Goal: Task Accomplishment & Management: Manage account settings

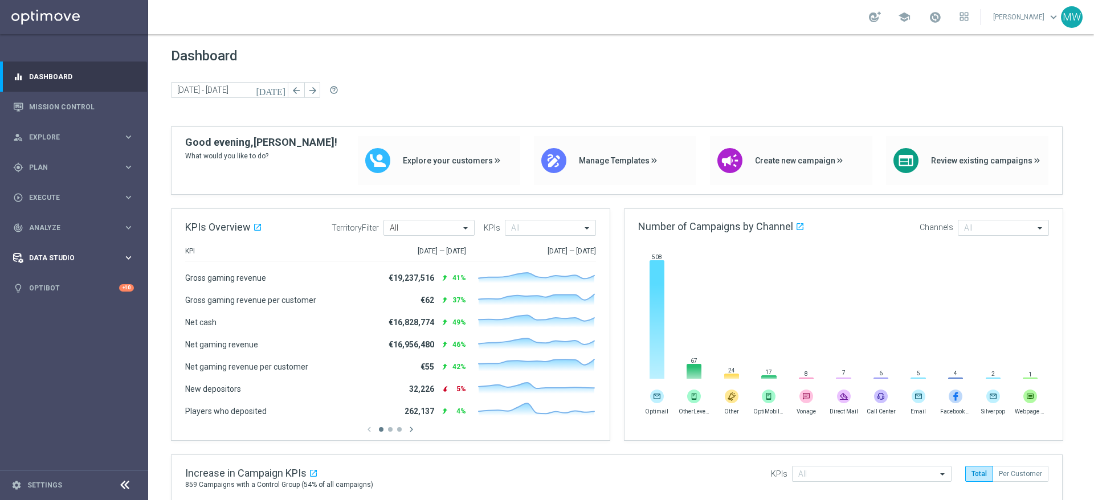
click at [63, 259] on span "Data Studio" at bounding box center [76, 258] width 94 height 7
click at [64, 348] on link "Optibot" at bounding box center [74, 356] width 90 height 30
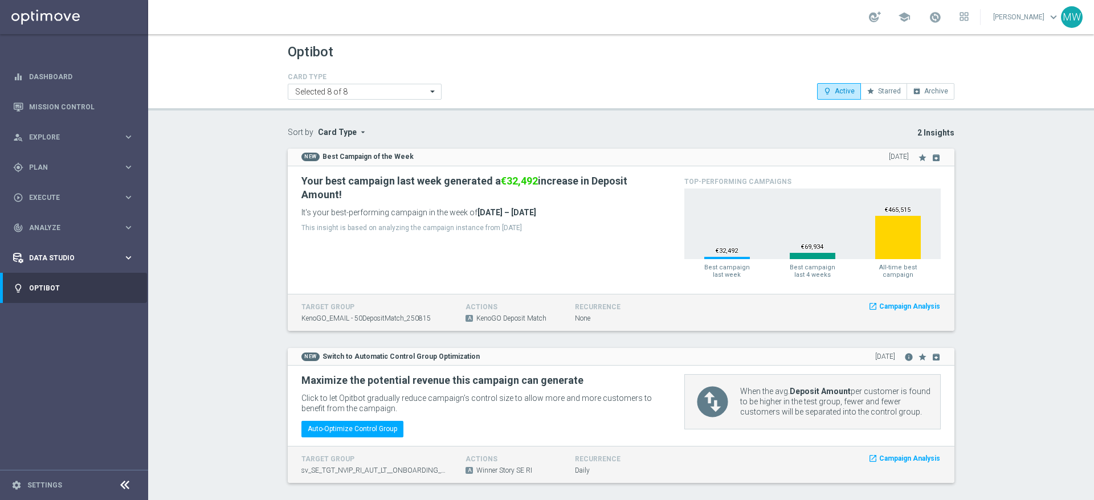
click at [70, 255] on span "Data Studio" at bounding box center [76, 258] width 94 height 7
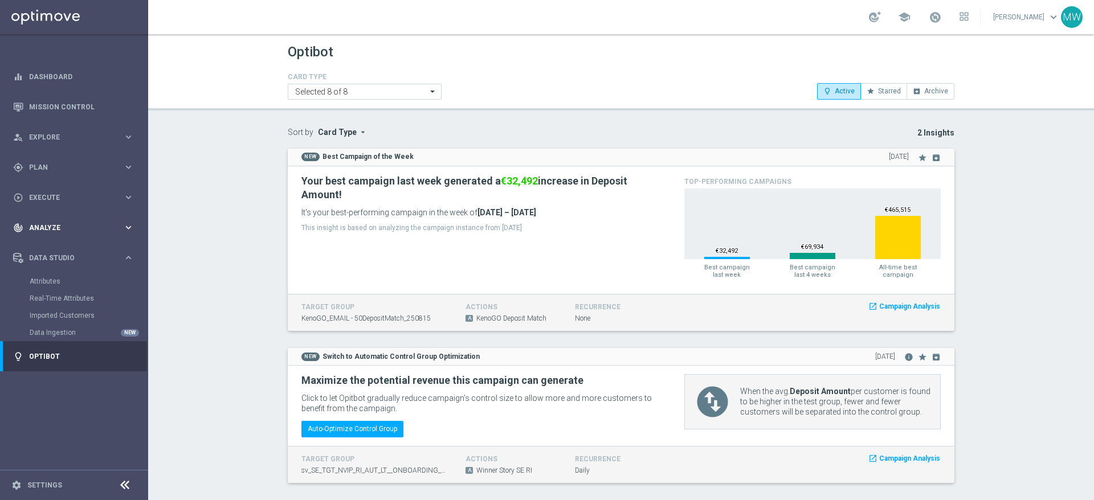
click at [73, 225] on span "Analyze" at bounding box center [76, 228] width 94 height 7
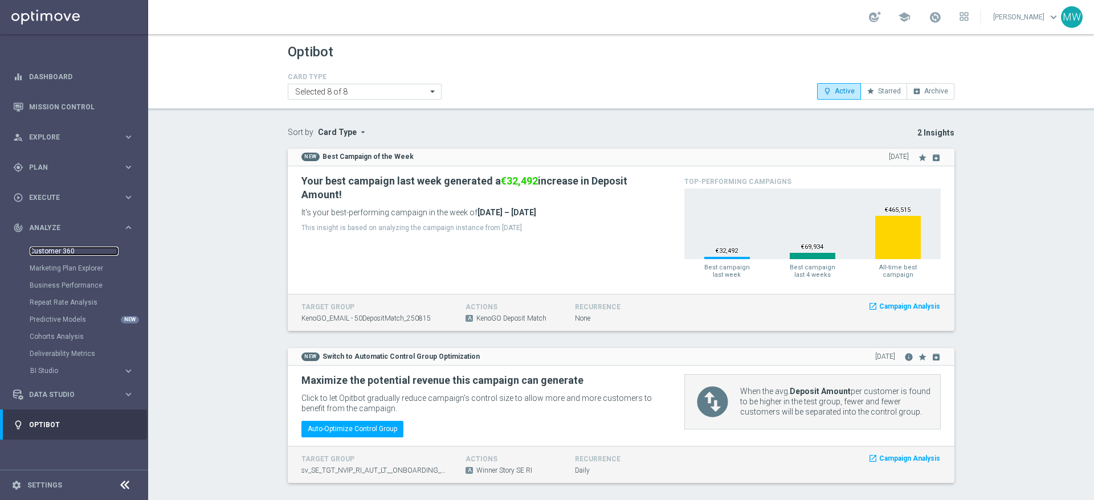
click at [66, 250] on link "Customer 360" at bounding box center [74, 251] width 89 height 9
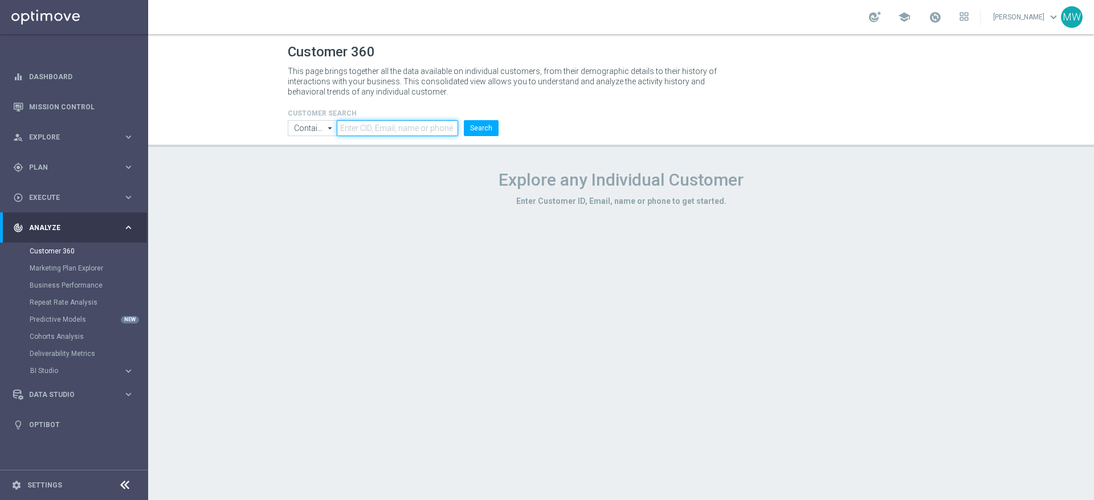
click at [370, 130] on input "text" at bounding box center [397, 128] width 121 height 16
type input "125"
click at [464, 120] on button "Search" at bounding box center [481, 128] width 35 height 16
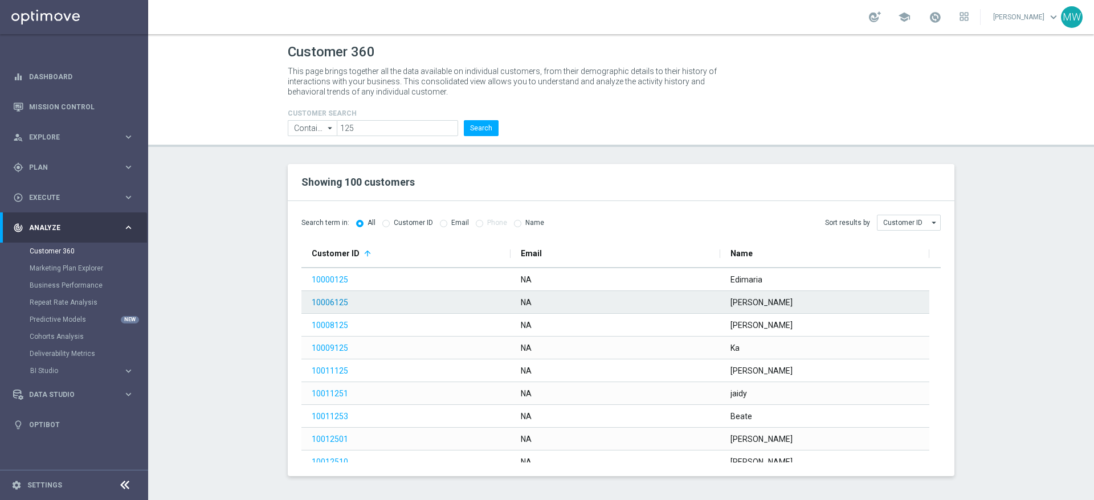
click at [334, 298] on link "10006125" at bounding box center [330, 302] width 36 height 9
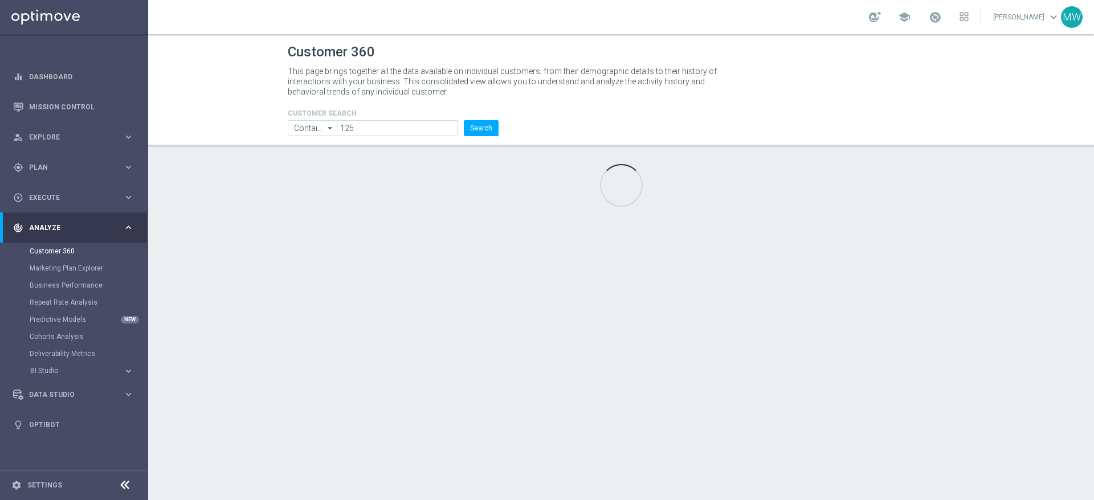
type input "Last 30 days"
type input "Deposit Amount"
type input "Last 30 days"
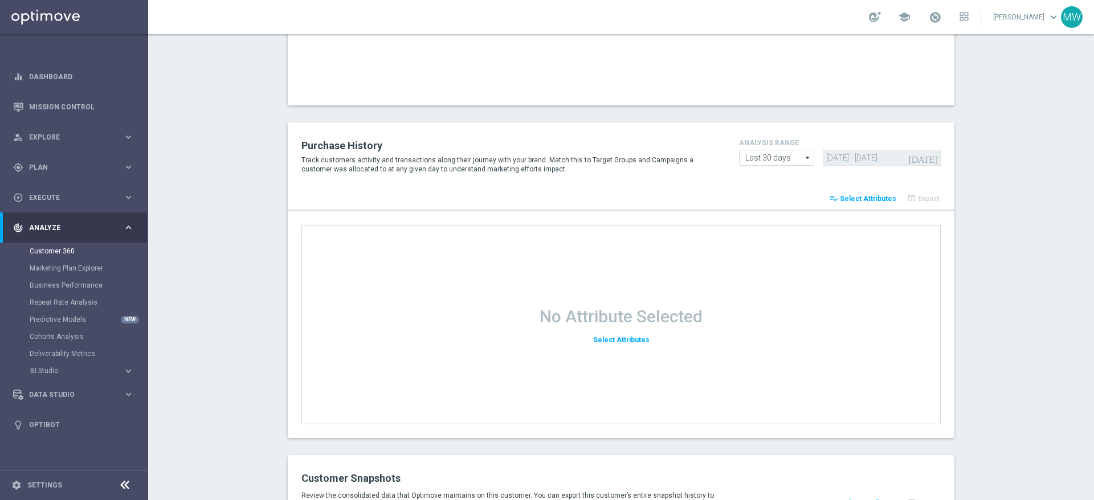
scroll to position [1052, 0]
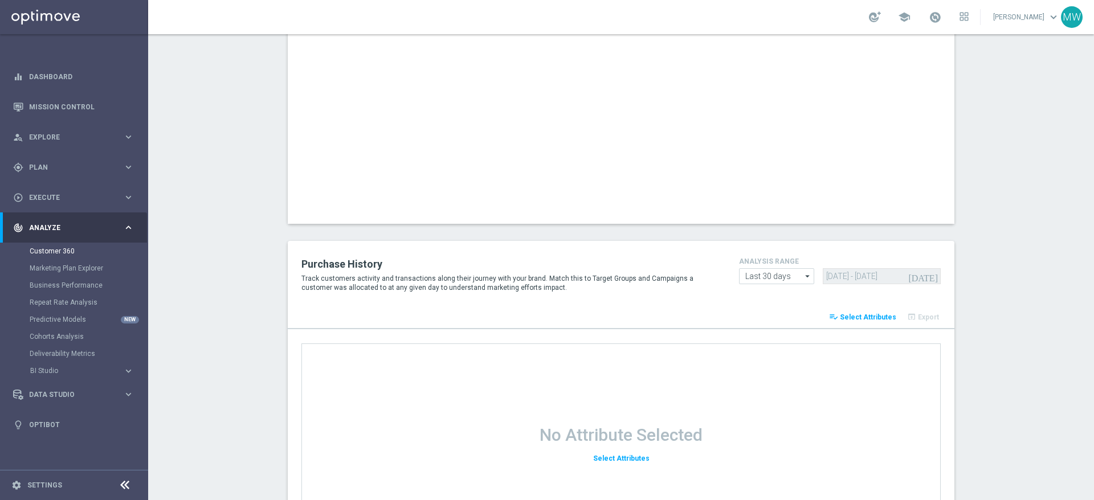
click at [874, 315] on span "Select Attributes" at bounding box center [868, 317] width 56 height 8
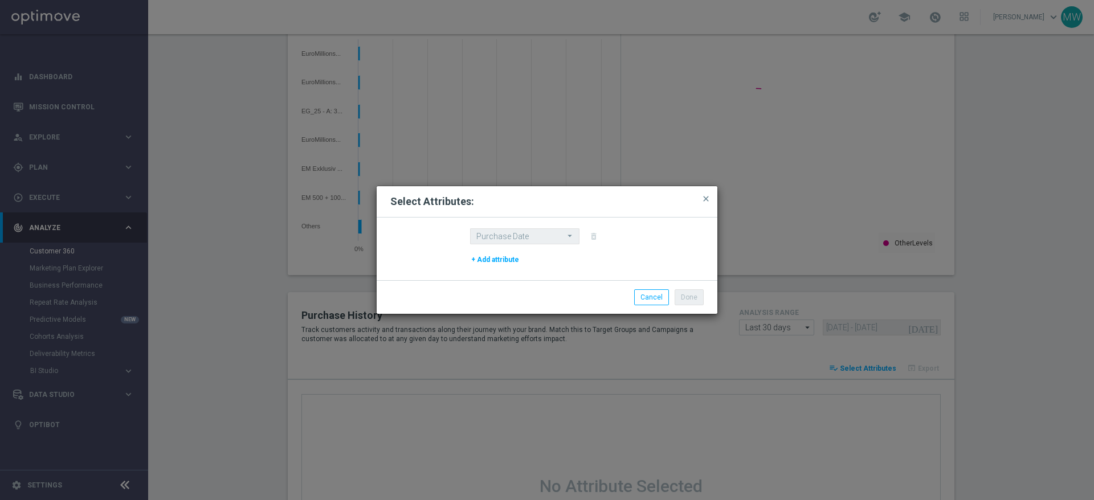
scroll to position [1104, 0]
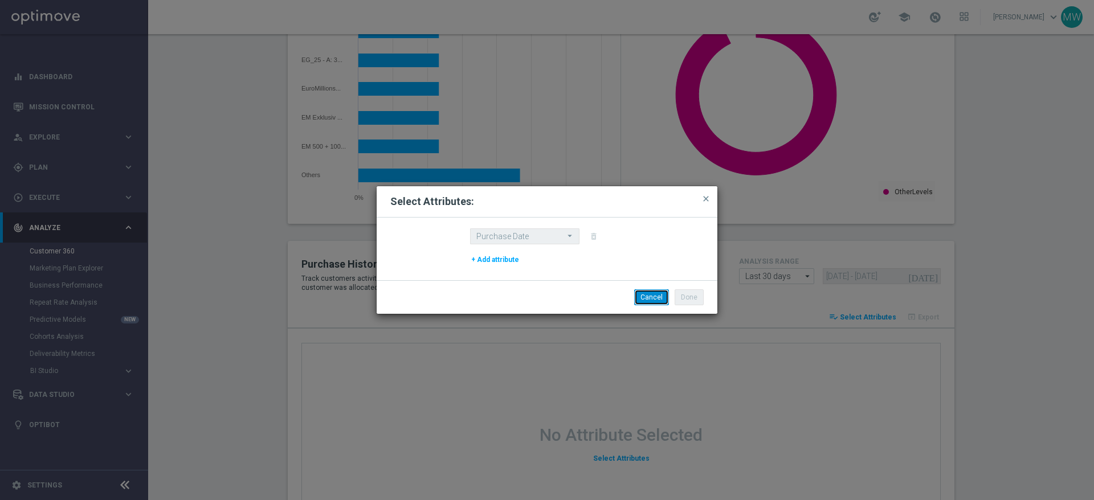
click at [657, 295] on button "Cancel" at bounding box center [651, 297] width 35 height 16
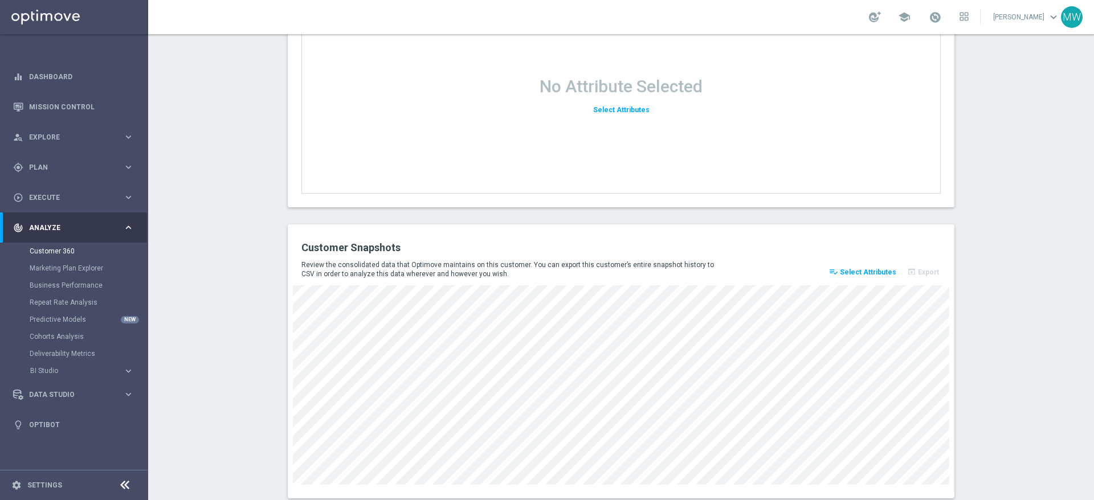
scroll to position [1479, 0]
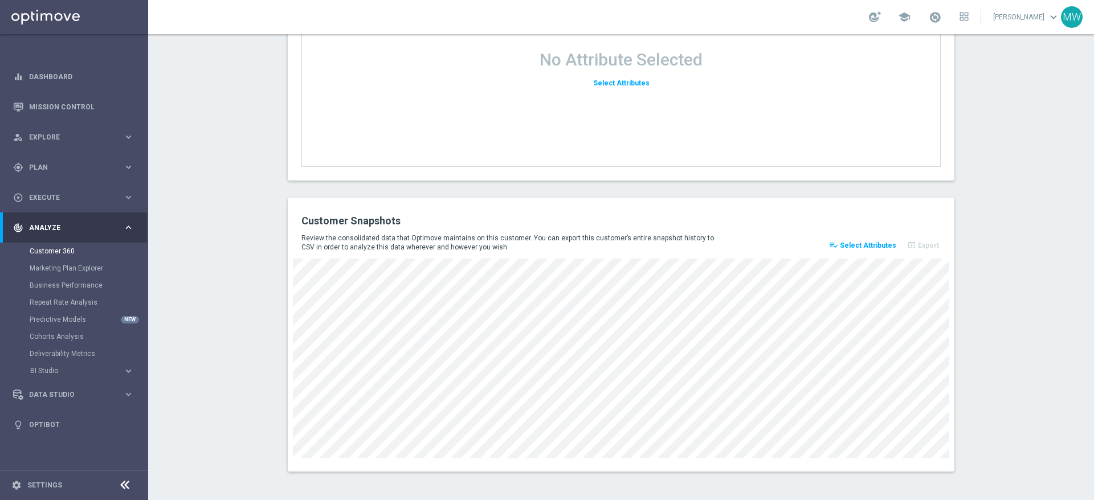
click at [855, 244] on span "Select Attributes" at bounding box center [868, 246] width 56 height 8
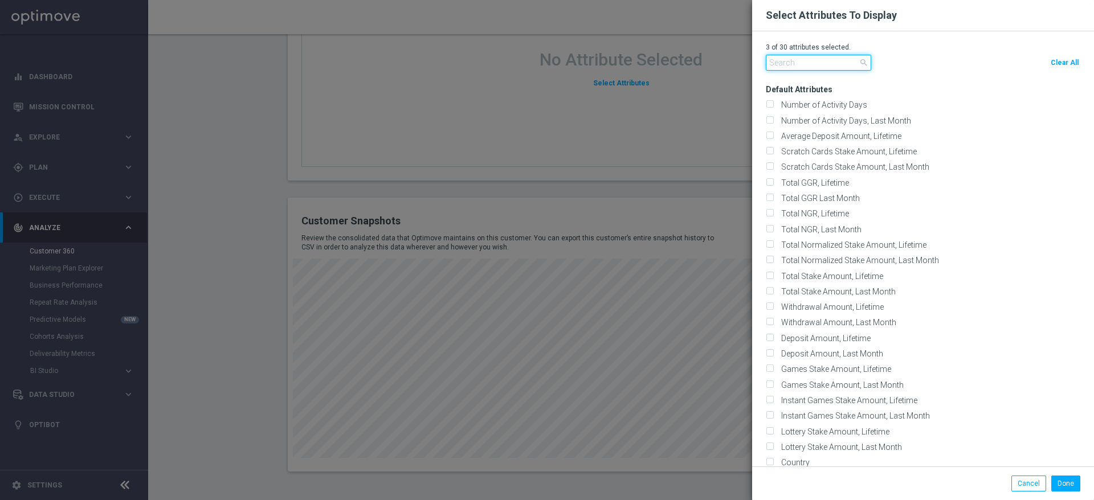
click at [814, 69] on input "text" at bounding box center [818, 63] width 105 height 16
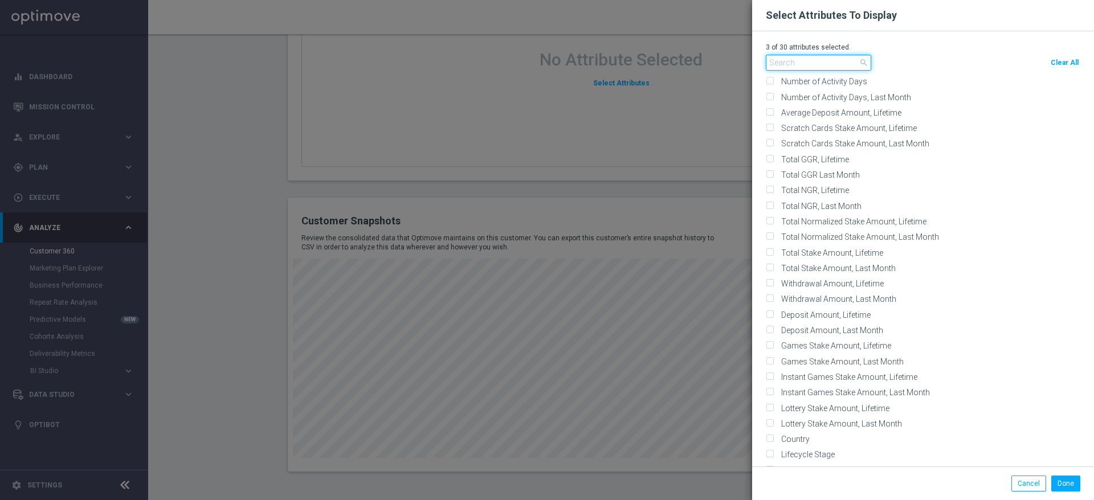
scroll to position [0, 0]
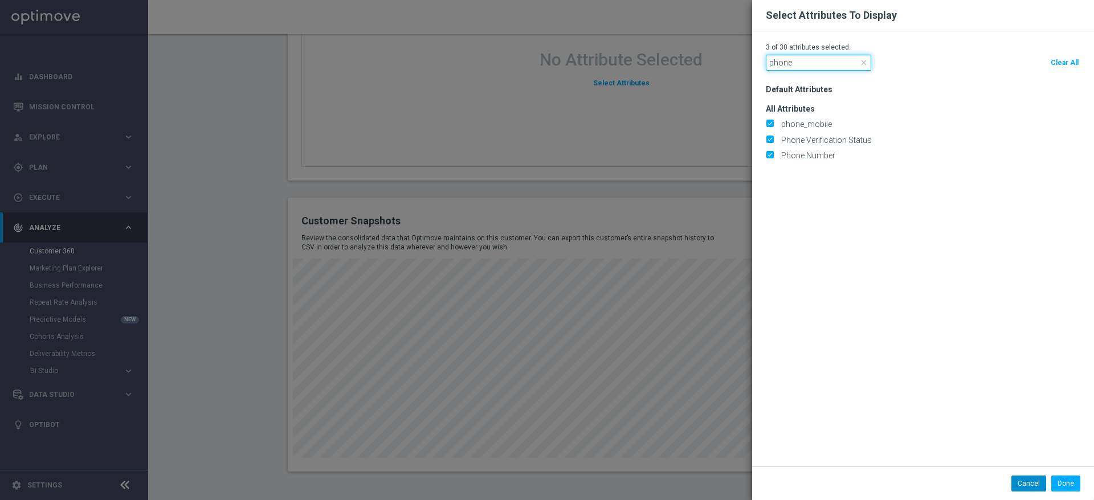
type input "phone"
click at [1026, 488] on button "Cancel" at bounding box center [1028, 484] width 35 height 16
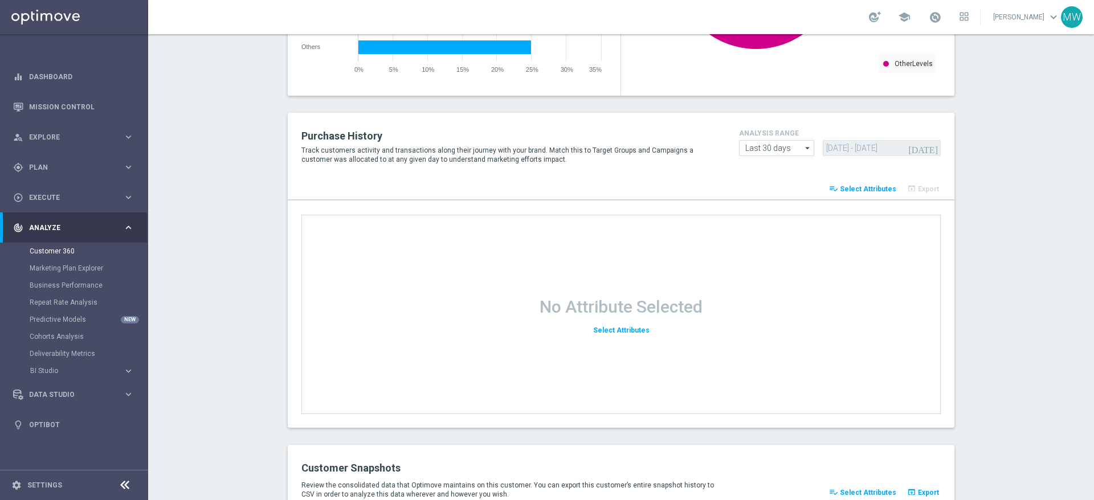
scroll to position [1343, 0]
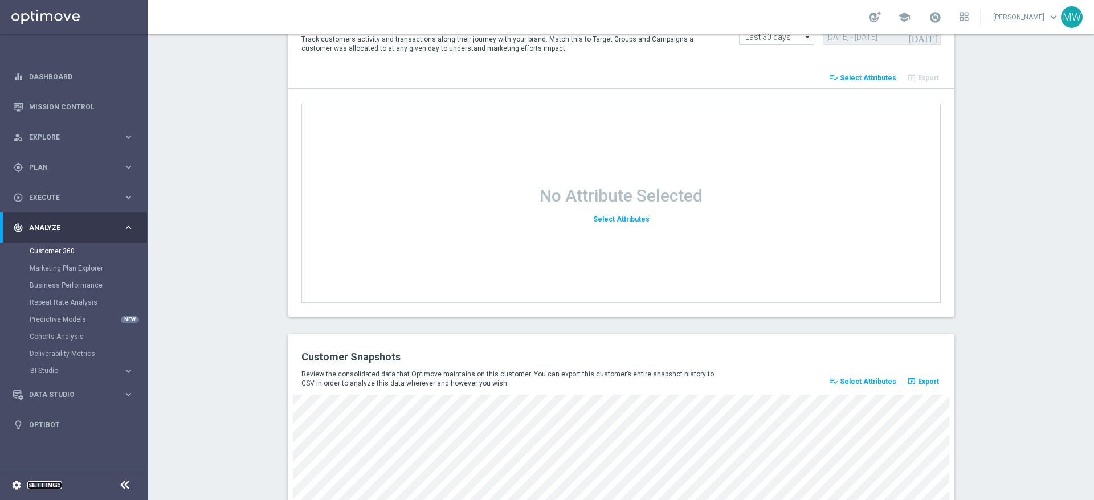
click at [45, 485] on link "Settings" at bounding box center [44, 485] width 35 height 7
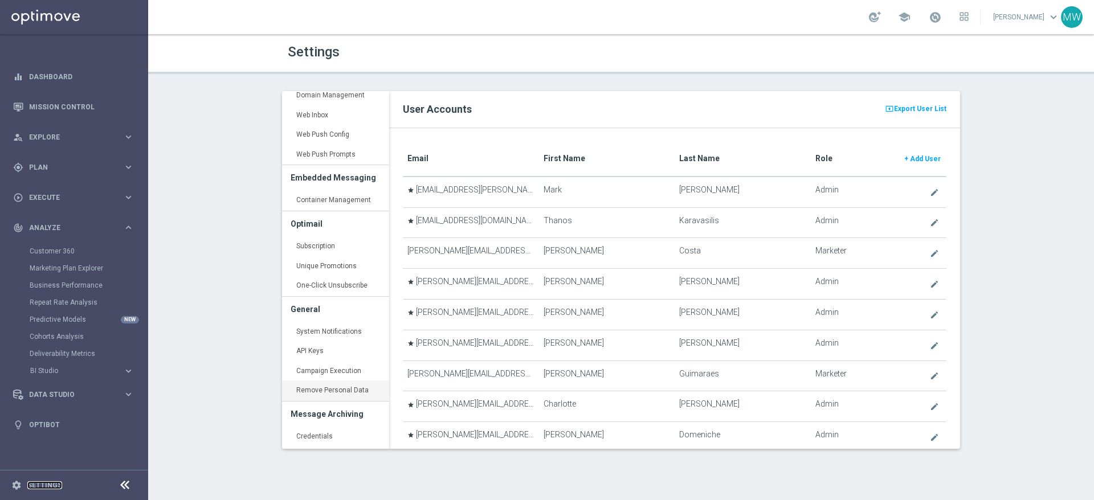
scroll to position [266, 0]
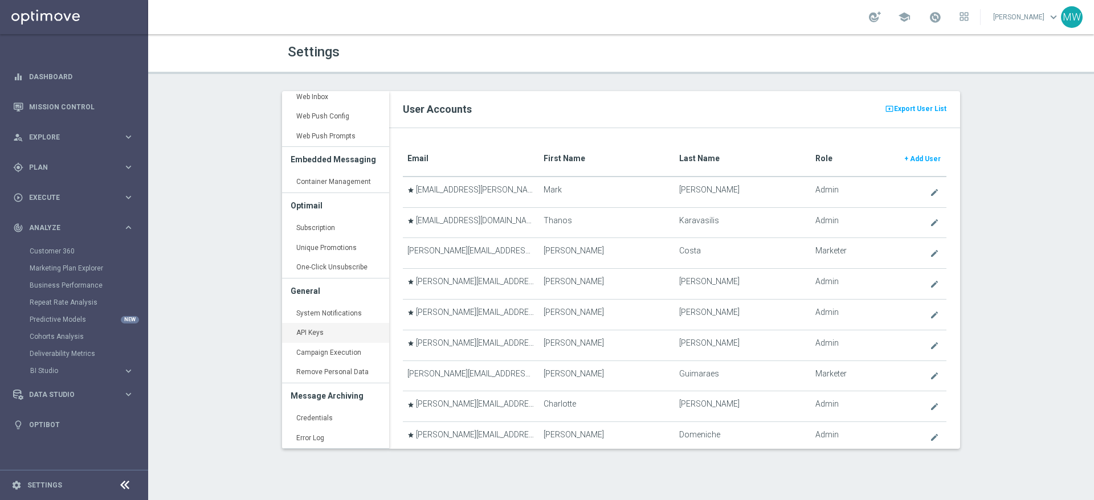
click at [327, 334] on link "API Keys keyboard_arrow_right" at bounding box center [335, 333] width 107 height 21
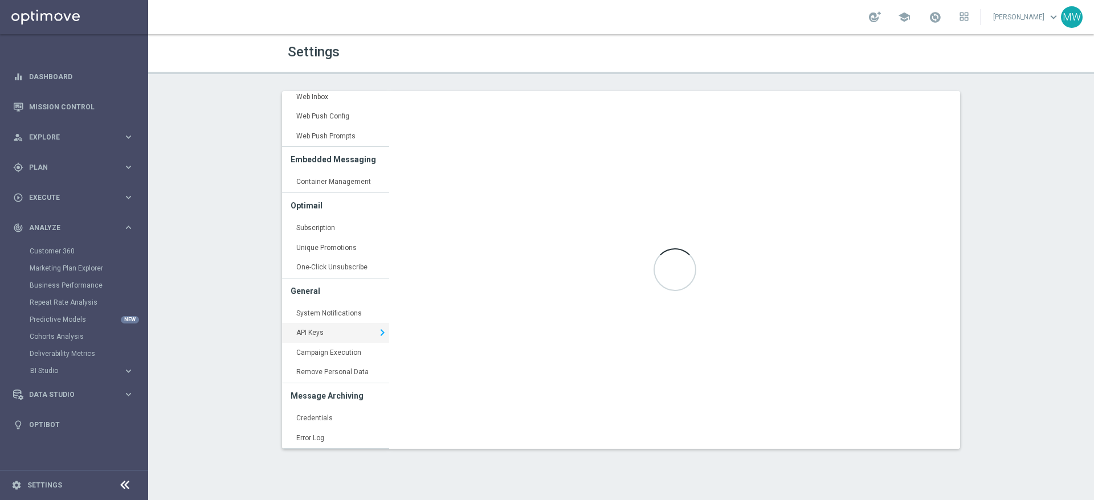
type input "[URL][DOMAIN_NAME]"
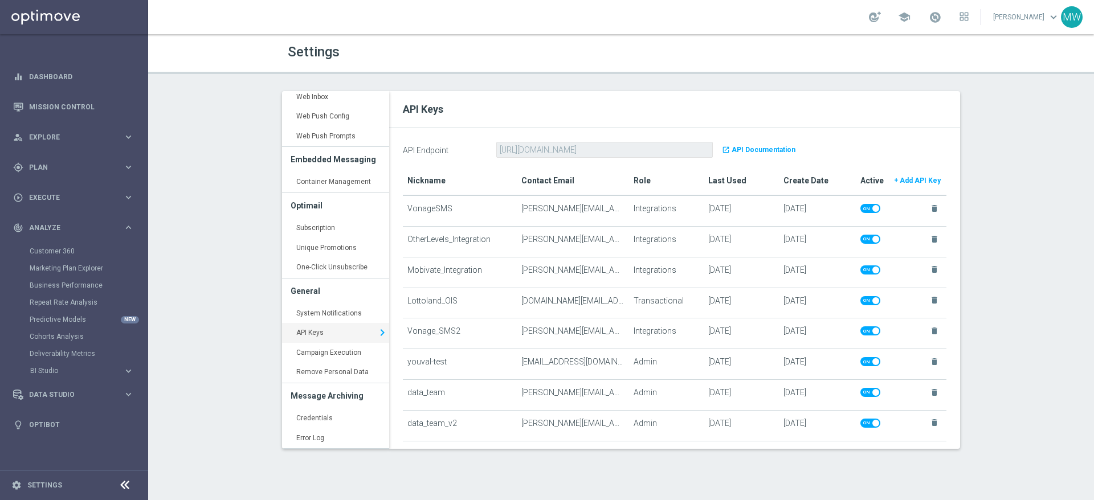
drag, startPoint x: 618, startPoint y: 331, endPoint x: 531, endPoint y: 329, distance: 87.2
click at [539, 329] on td "[PERSON_NAME][EMAIL_ADDRESS][DOMAIN_NAME]" at bounding box center [573, 334] width 112 height 31
drag, startPoint x: 517, startPoint y: 330, endPoint x: 596, endPoint y: 329, distance: 78.6
click at [595, 329] on td "[PERSON_NAME][EMAIL_ADDRESS][DOMAIN_NAME]" at bounding box center [573, 334] width 112 height 31
click at [911, 178] on b "+ Add API Key" at bounding box center [917, 181] width 47 height 8
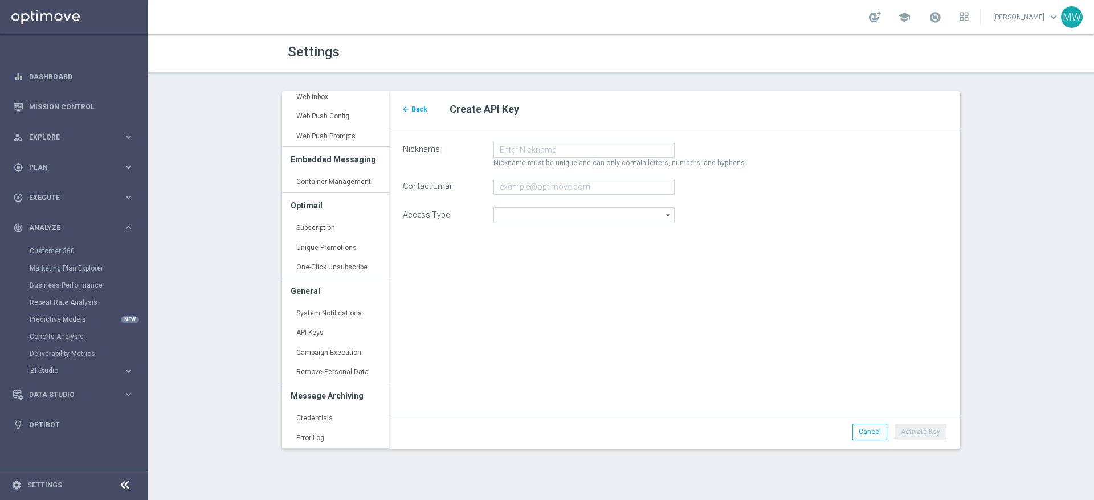
type input "Admin"
click at [533, 150] on input "Nickname" at bounding box center [583, 150] width 181 height 16
type input "VonageSMS-TrackTrigger"
click at [536, 188] on input "Contact Email" at bounding box center [583, 187] width 181 height 16
type input "[PERSON_NAME][EMAIL_ADDRESS][DOMAIN_NAME]"
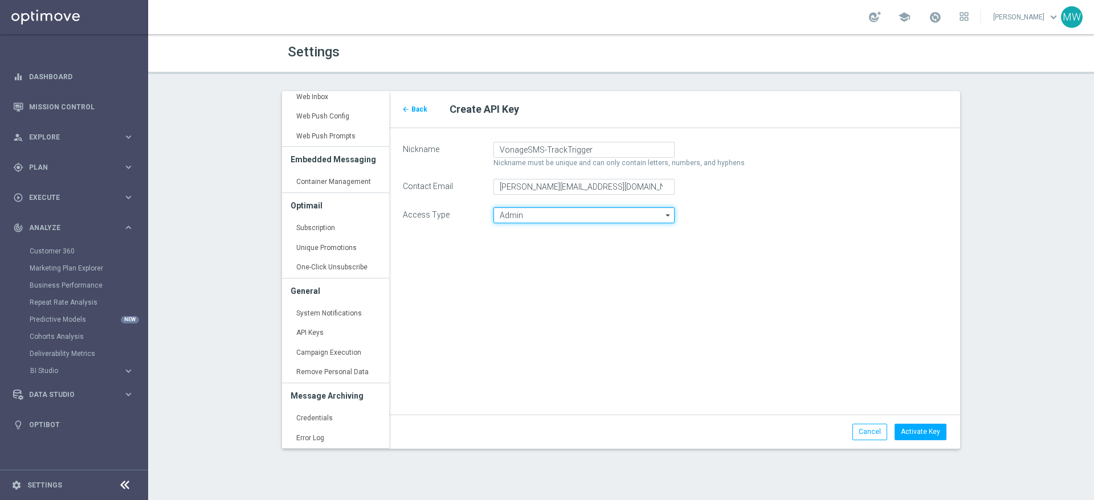
click at [552, 222] on input "Admin" at bounding box center [583, 215] width 181 height 16
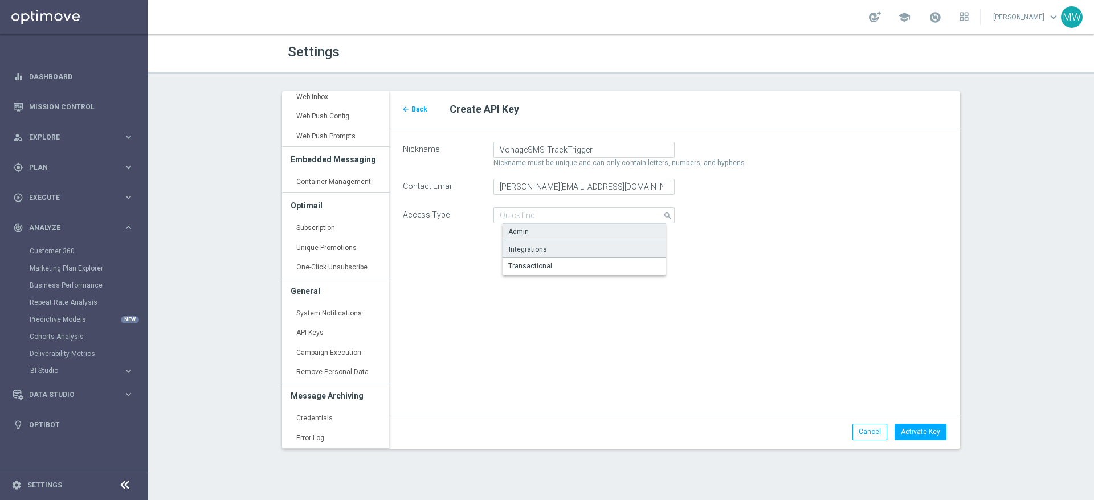
click at [533, 246] on div "Integrations" at bounding box center [528, 249] width 38 height 10
type input "Integrations"
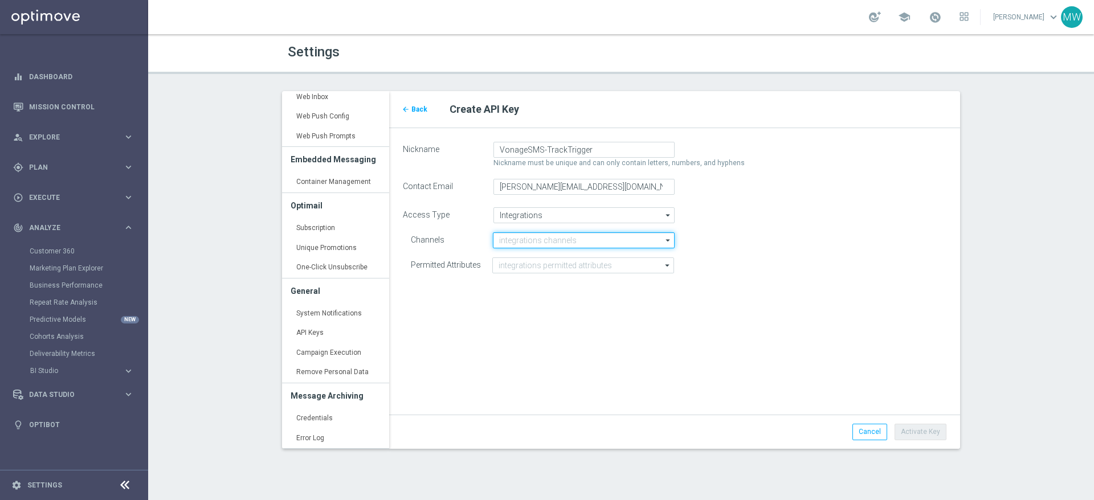
click at [600, 241] on input at bounding box center [583, 240] width 181 height 16
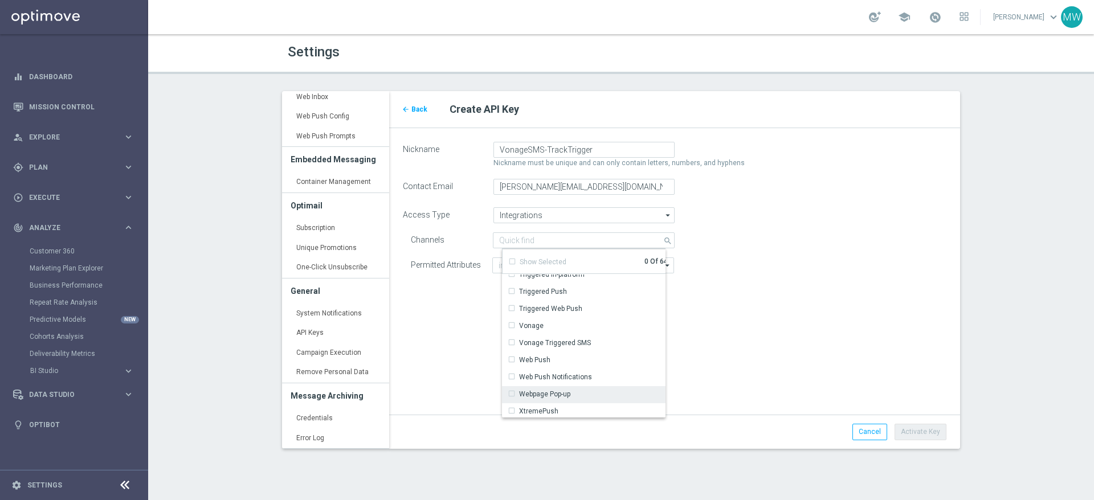
scroll to position [968, 0]
click at [587, 327] on div "Vonage Triggered SMS" at bounding box center [556, 324] width 72 height 10
click at [723, 311] on div "arrow_back Back Create API Key Nickname VonageSMS-TrackTrigger Nickname must be…" at bounding box center [674, 270] width 571 height 358
type input "Vonage Triggered SMS"
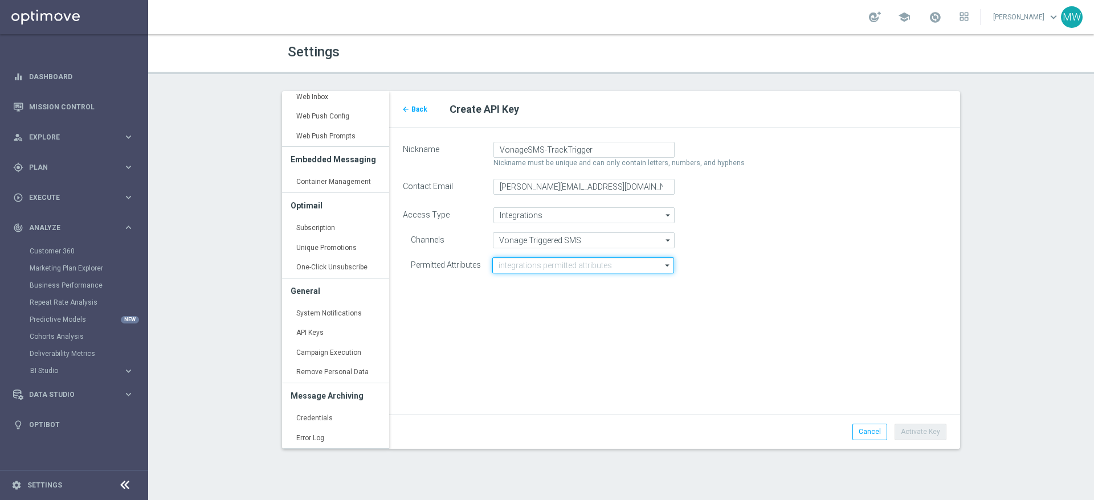
click at [594, 271] on input at bounding box center [583, 266] width 182 height 16
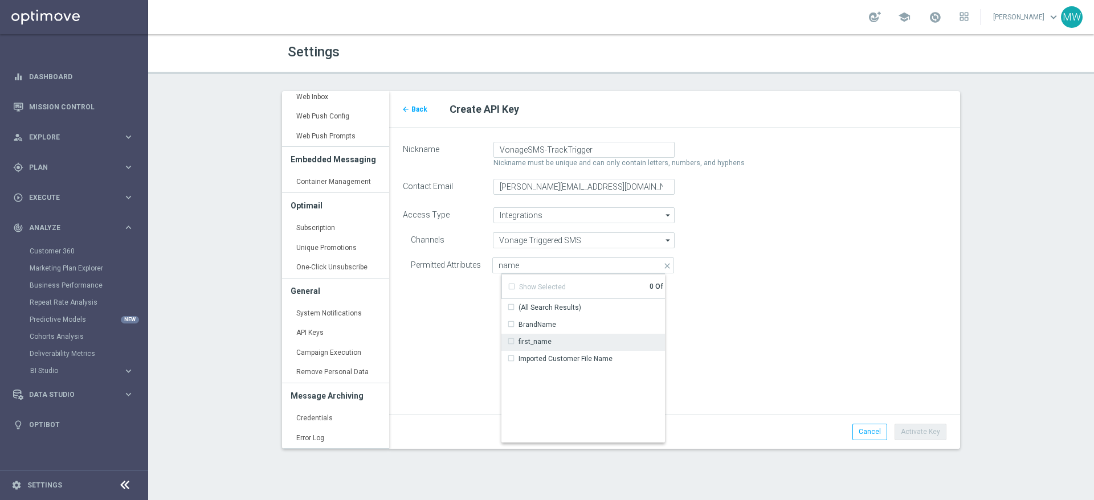
click at [512, 341] on div "first_name" at bounding box center [529, 342] width 44 height 10
click at [545, 264] on input "name" at bounding box center [583, 266] width 182 height 16
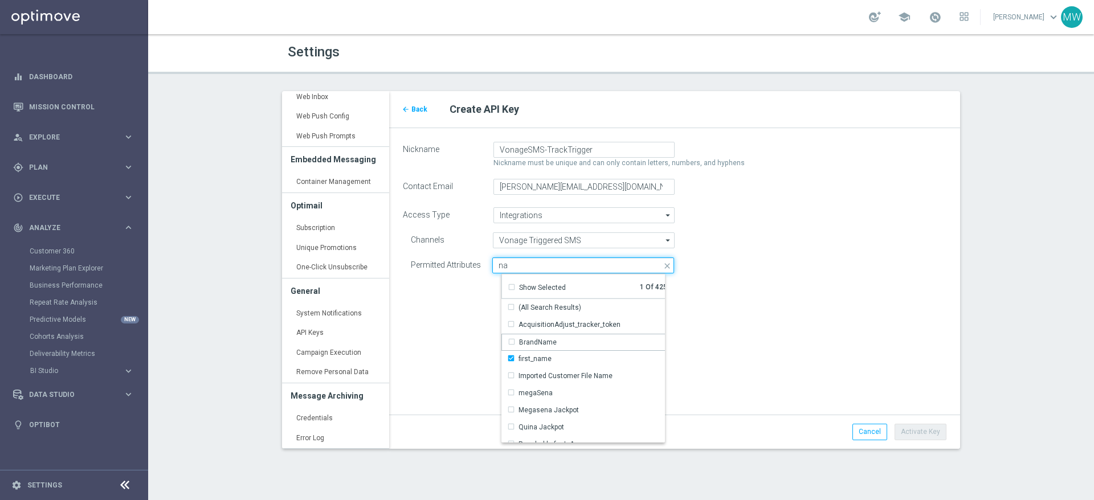
type input "n"
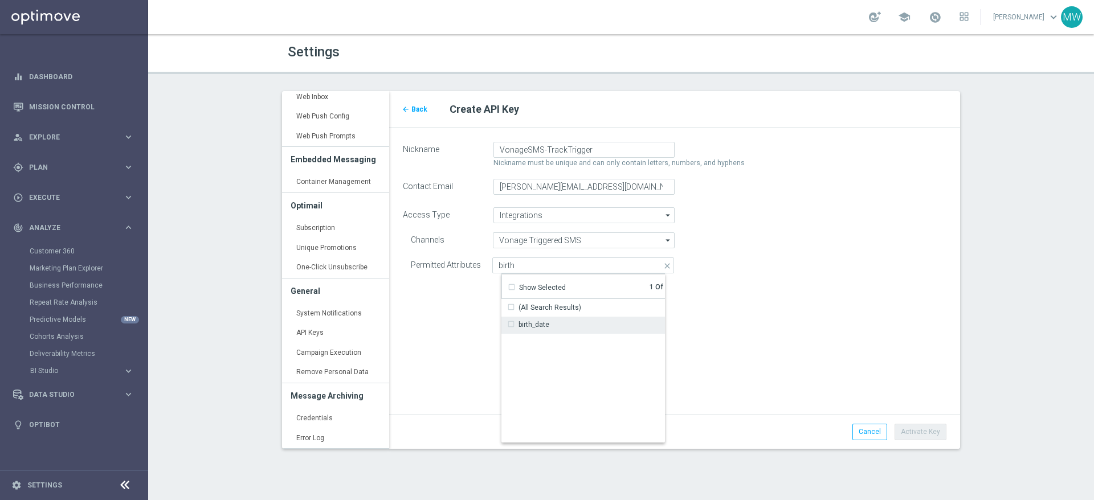
click at [511, 322] on div "birth_date" at bounding box center [528, 325] width 42 height 10
click at [534, 263] on input "birth" at bounding box center [583, 266] width 182 height 16
drag, startPoint x: 542, startPoint y: 264, endPoint x: 484, endPoint y: 276, distance: 59.8
click at [474, 264] on div "Permitted Attributes birth Selected 2 of 425 close Drag here to set row groups …" at bounding box center [675, 266] width 544 height 16
type input "Selected 2 of 425"
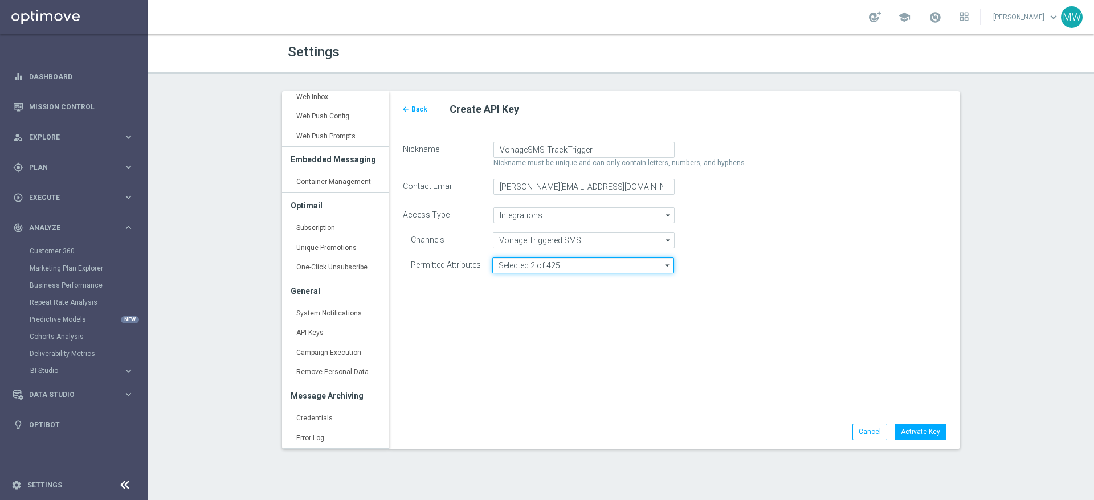
click at [574, 264] on input "Selected 2 of 425" at bounding box center [583, 266] width 182 height 16
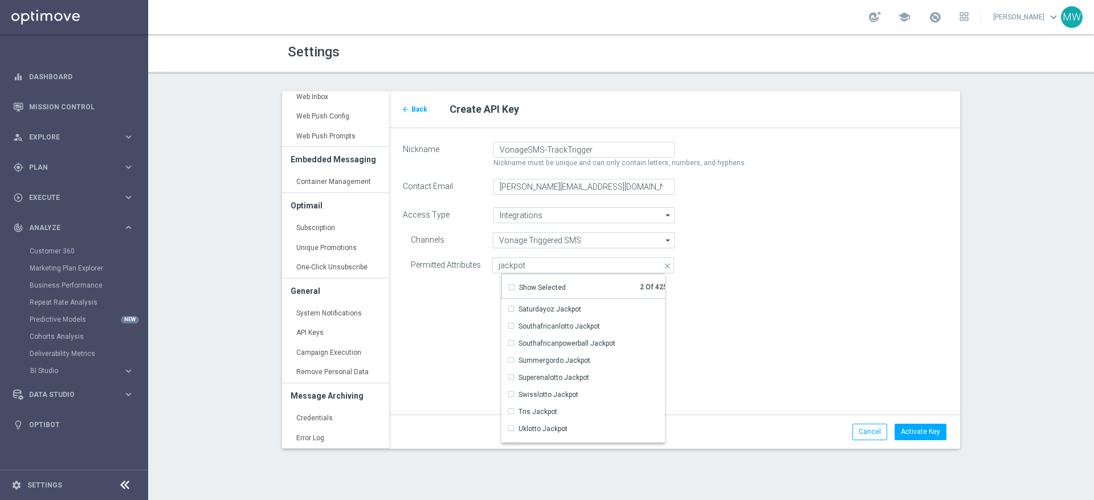
scroll to position [489, 0]
click at [512, 431] on div "Worldmillions Jackpot" at bounding box center [547, 434] width 81 height 10
drag, startPoint x: 512, startPoint y: 417, endPoint x: 509, endPoint y: 397, distance: 19.6
click at [512, 416] on div "Uklotto Jackpot" at bounding box center [538, 417] width 60 height 10
click at [511, 398] on div "Tris Jackpot" at bounding box center [532, 399] width 50 height 10
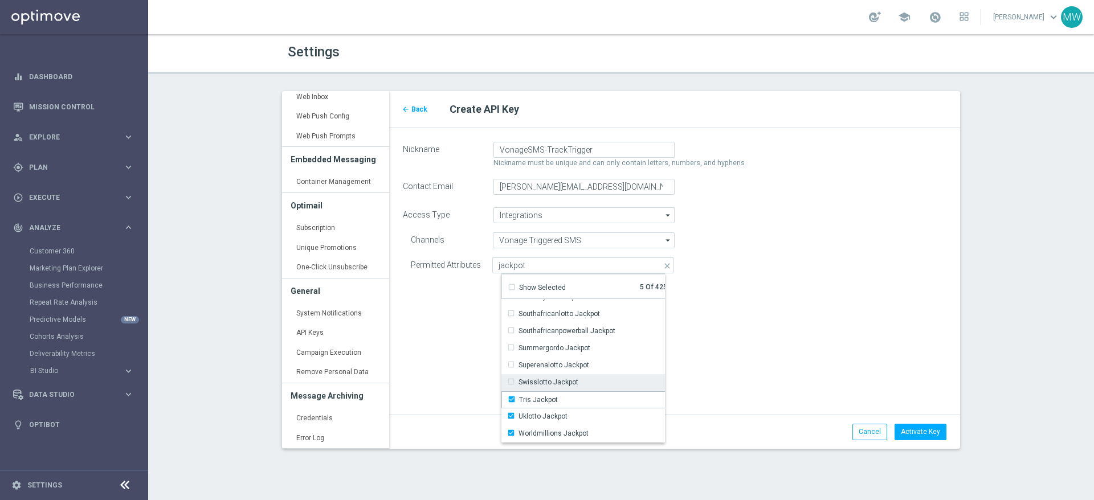
click at [513, 380] on div "Swisslotto Jackpot" at bounding box center [542, 382] width 71 height 10
drag, startPoint x: 512, startPoint y: 366, endPoint x: 513, endPoint y: 358, distance: 7.4
click at [512, 365] on div "Superenalotto Jackpot" at bounding box center [548, 365] width 82 height 10
click at [513, 345] on div "Summergordo Jackpot" at bounding box center [548, 348] width 83 height 10
drag, startPoint x: 513, startPoint y: 329, endPoint x: 515, endPoint y: 323, distance: 6.4
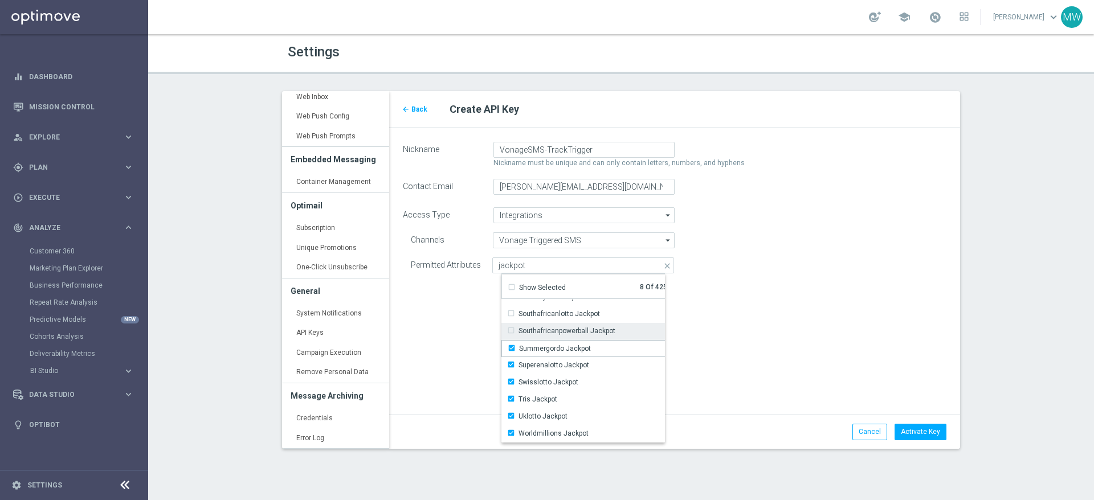
click at [513, 329] on div "Southafricanpowerball Jackpot" at bounding box center [561, 331] width 108 height 10
click at [513, 315] on div "Southafricanlotto Jackpot" at bounding box center [554, 314] width 93 height 10
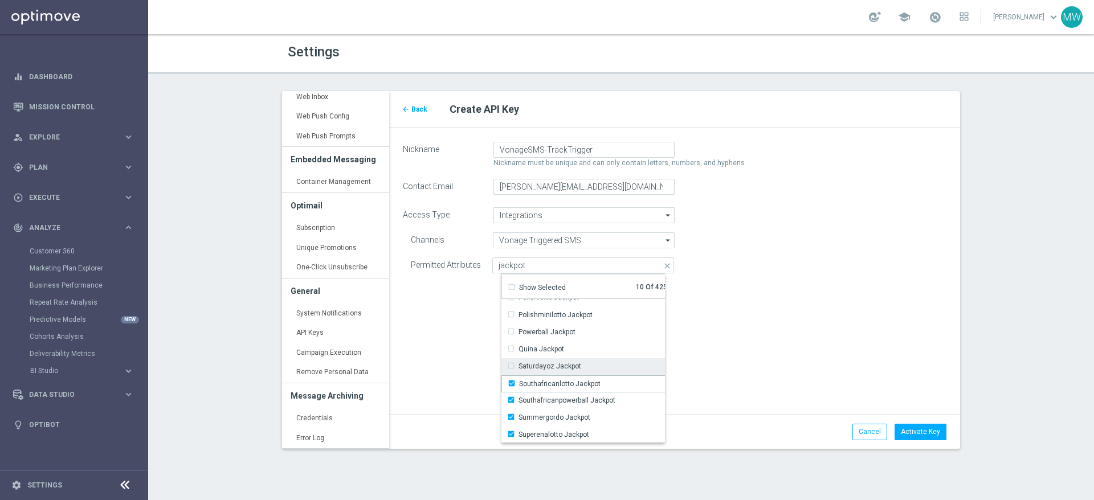
scroll to position [418, 0]
drag, startPoint x: 510, startPoint y: 368, endPoint x: 513, endPoint y: 354, distance: 14.0
click at [510, 368] on div "Saturdayoz Jackpot" at bounding box center [544, 368] width 74 height 10
click at [512, 351] on div "Quina Jackpot" at bounding box center [535, 351] width 57 height 10
drag, startPoint x: 512, startPoint y: 333, endPoint x: 514, endPoint y: 318, distance: 15.0
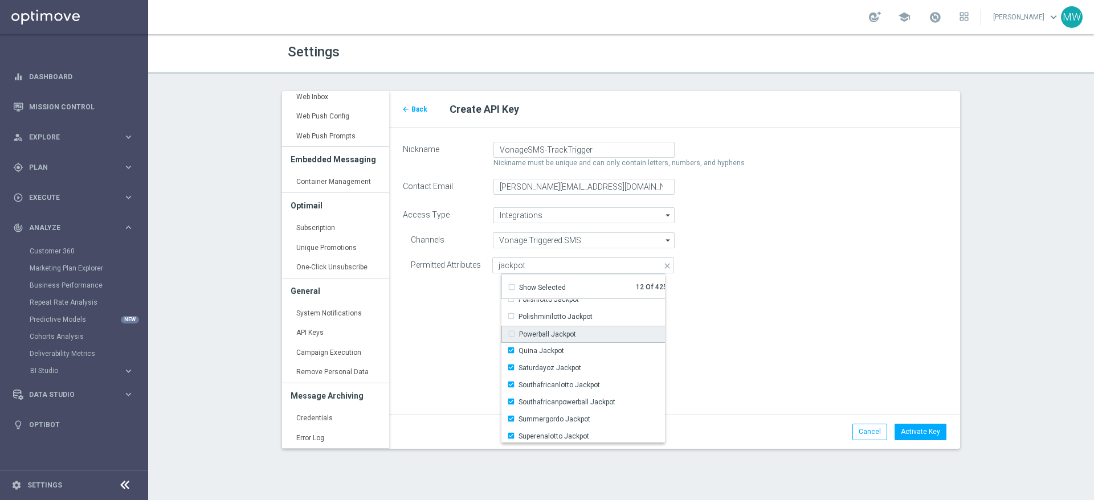
click at [512, 332] on div "Powerball Jackpot" at bounding box center [542, 334] width 68 height 10
click at [514, 317] on div "Polishminilotto Jackpot" at bounding box center [550, 317] width 85 height 10
click at [512, 319] on div "Polishlotto Jackpot" at bounding box center [543, 319] width 72 height 10
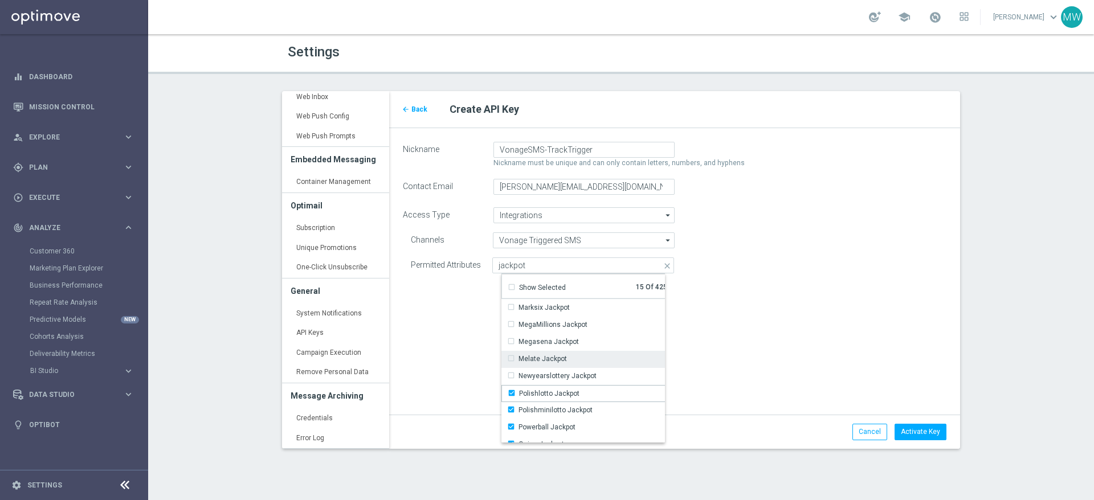
scroll to position [317, 0]
click at [514, 382] on div "Newyearslottery Jackpot" at bounding box center [551, 383] width 89 height 10
click at [513, 366] on div "Melate Jackpot" at bounding box center [537, 366] width 60 height 10
click at [513, 350] on div "Megasena Jackpot" at bounding box center [544, 350] width 72 height 10
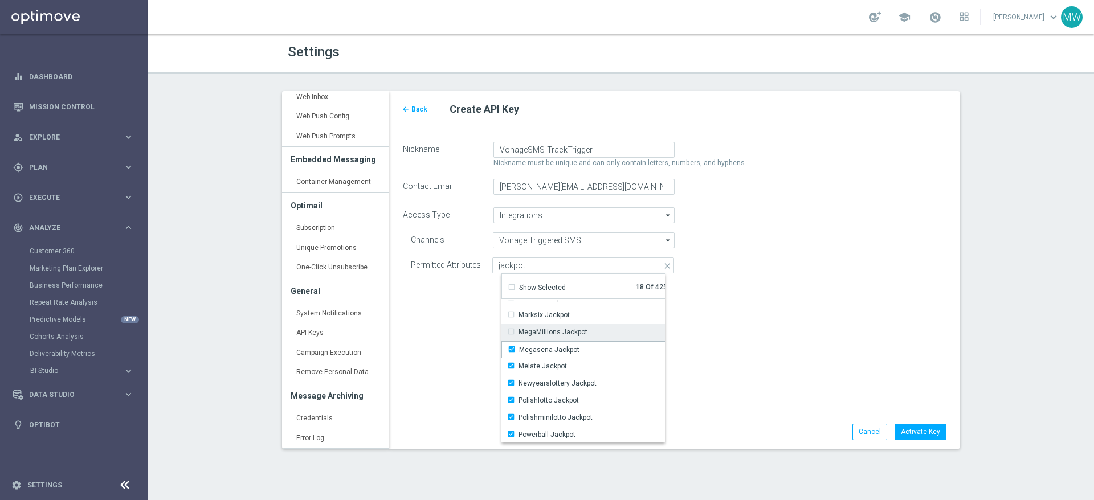
click at [512, 331] on div "MegaMillions Jackpot" at bounding box center [547, 332] width 80 height 10
click at [513, 313] on div "Marksix Jackpot" at bounding box center [538, 314] width 63 height 10
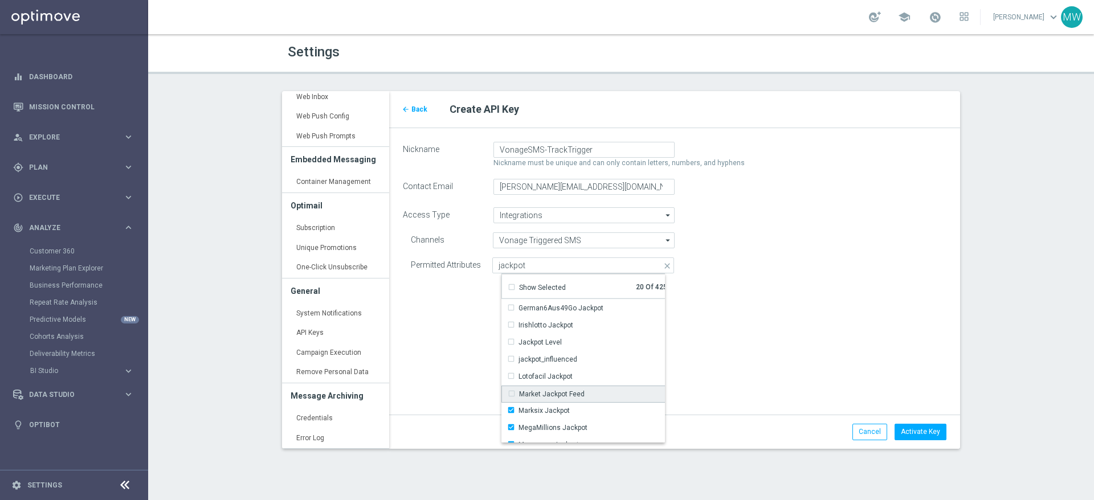
click at [512, 392] on div "Market Jackpot Feed" at bounding box center [546, 394] width 77 height 10
click at [512, 377] on div "Lotofacil Jackpot" at bounding box center [540, 377] width 66 height 10
click at [512, 411] on div "Marksix Jackpot" at bounding box center [538, 411] width 63 height 10
click at [512, 376] on div "Lotofacil Jackpot" at bounding box center [540, 377] width 66 height 10
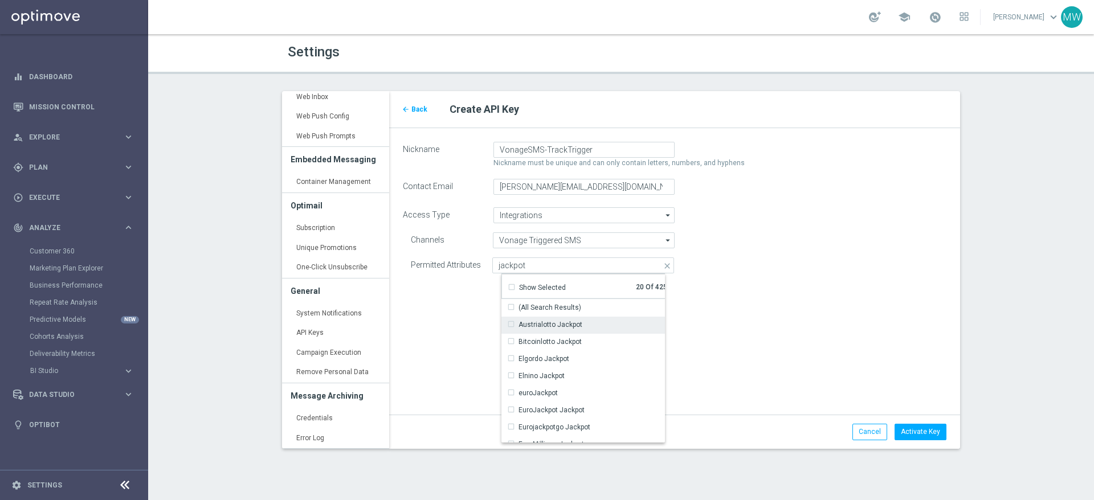
click at [511, 325] on div "Austrialotto Jackpot" at bounding box center [544, 325] width 75 height 10
click at [511, 342] on div "Bitcoinlotto Jackpot" at bounding box center [544, 342] width 75 height 10
click at [510, 309] on div "(All Search Results)" at bounding box center [544, 308] width 74 height 10
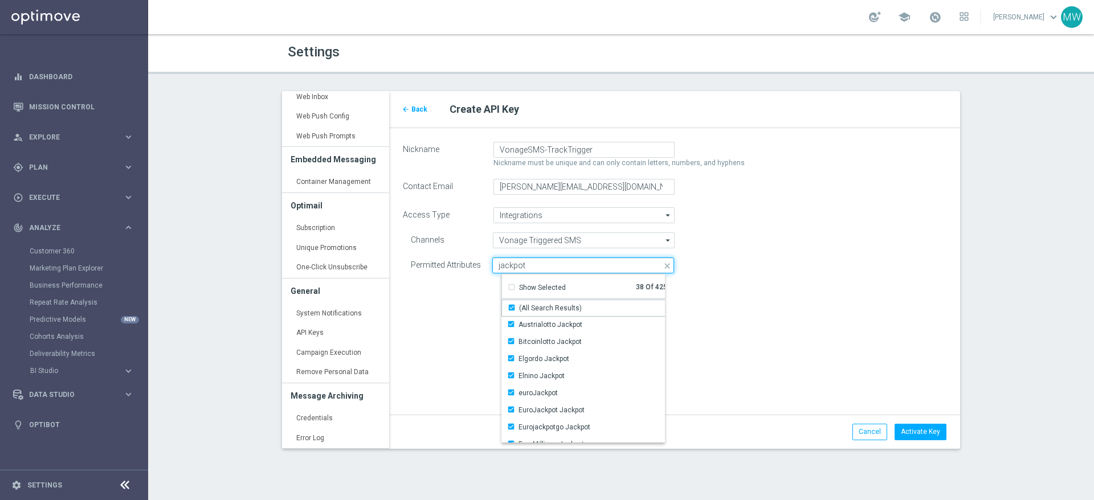
click at [523, 265] on input "jackpot" at bounding box center [583, 266] width 182 height 16
drag, startPoint x: 538, startPoint y: 263, endPoint x: 489, endPoint y: 262, distance: 49.0
click at [491, 262] on div "jackpot Selected 38 of 425 close Drag here to set row groups Drag here to set c…" at bounding box center [577, 266] width 193 height 16
type input "Selected 38 of 425"
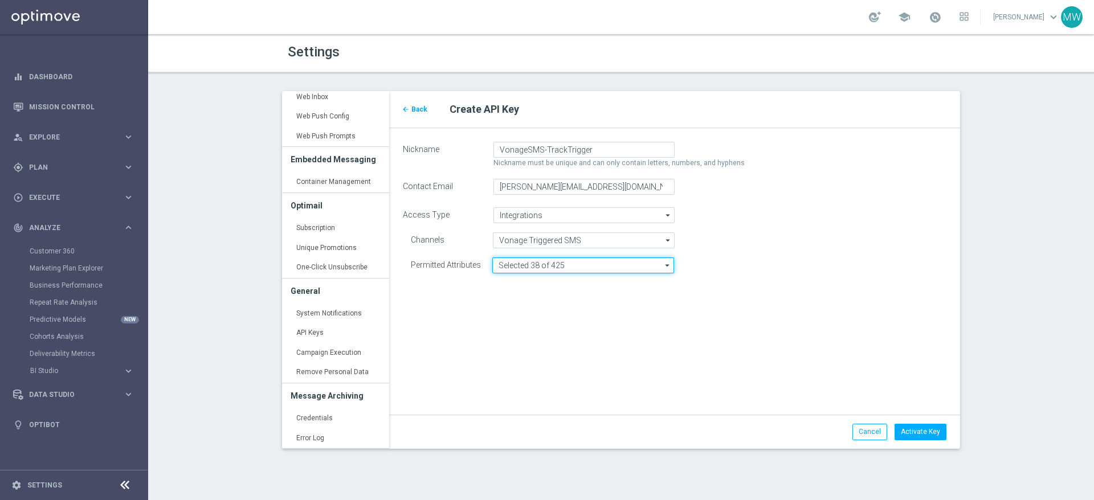
click at [586, 268] on input "Selected 38 of 425" at bounding box center [583, 266] width 182 height 16
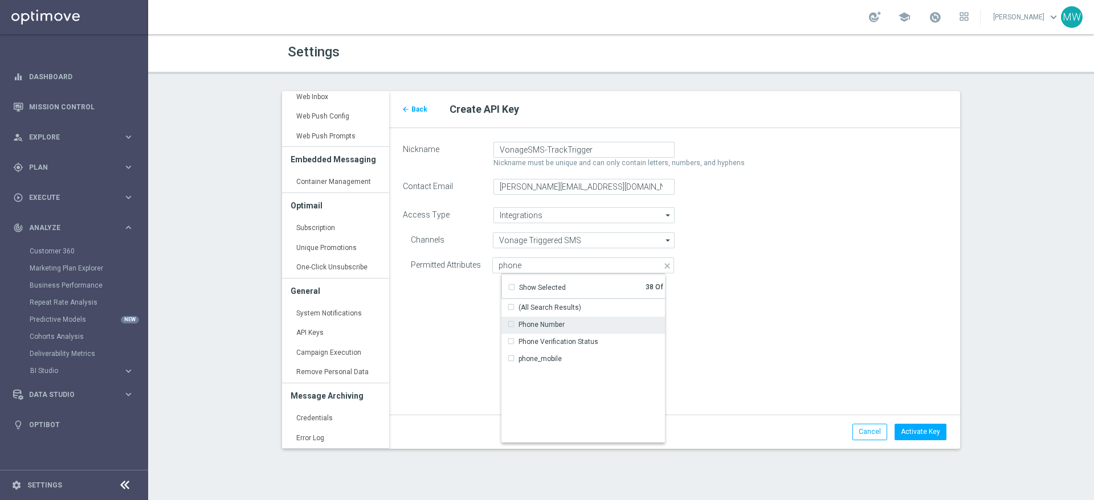
click at [509, 327] on div "Phone Number" at bounding box center [536, 325] width 58 height 10
click at [470, 329] on div "arrow_back Back Create API Key Nickname VonageSMS-TrackTrigger Nickname must be…" at bounding box center [674, 270] width 571 height 358
type input "Selected 39 of 425"
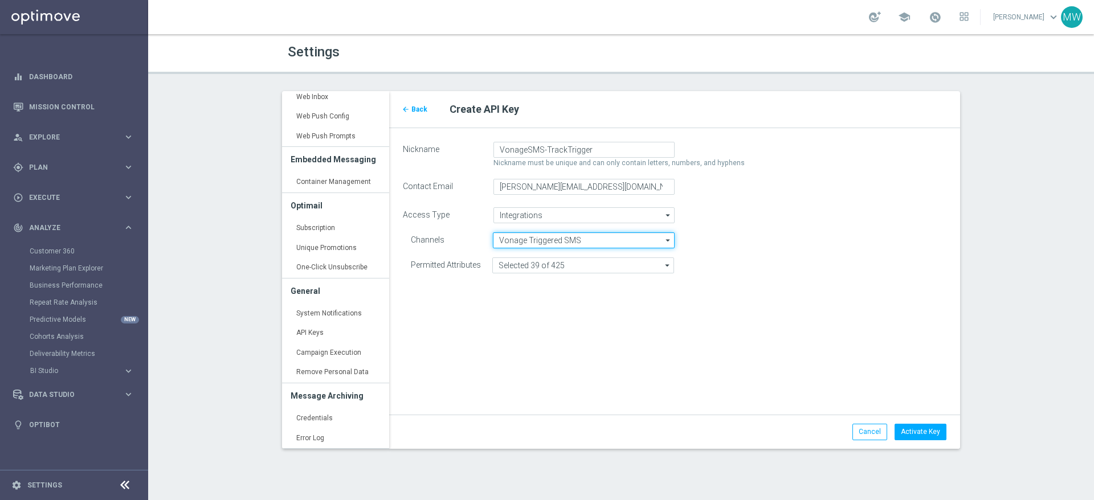
click at [587, 241] on input "Vonage Triggered SMS" at bounding box center [583, 240] width 181 height 16
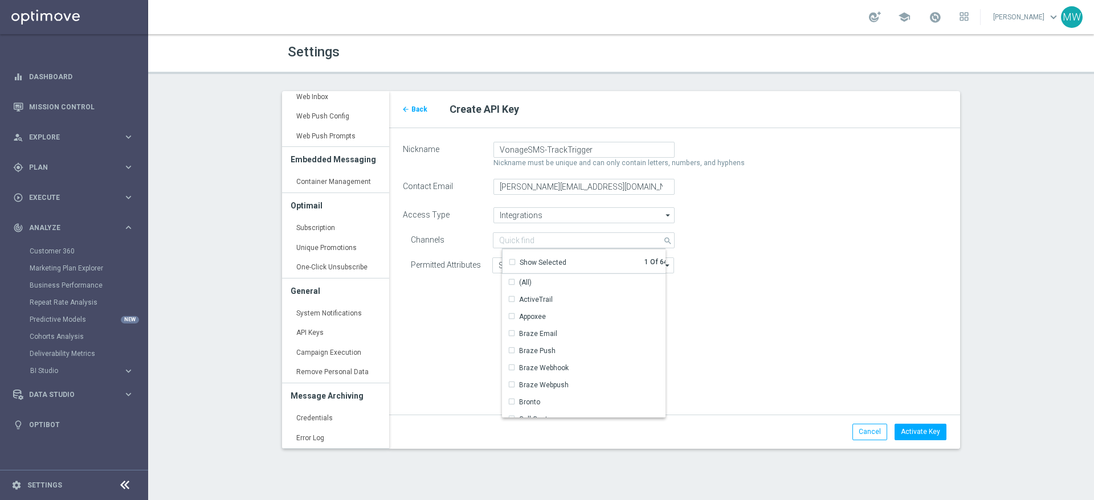
click at [744, 307] on div "arrow_back Back Create API Key Nickname VonageSMS-TrackTrigger Nickname must be…" at bounding box center [674, 270] width 571 height 358
type input "Vonage Triggered SMS"
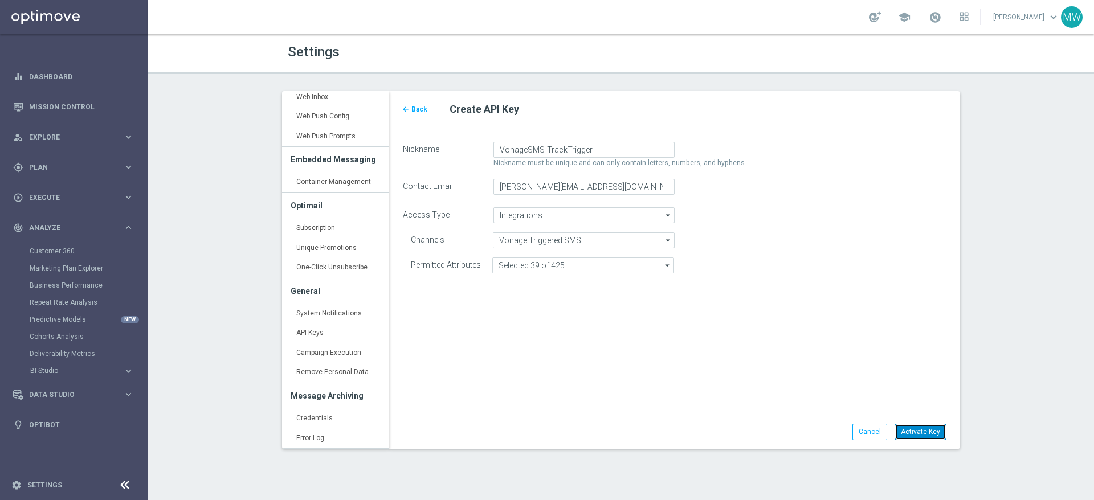
click at [919, 434] on span "Activate Key" at bounding box center [920, 432] width 39 height 8
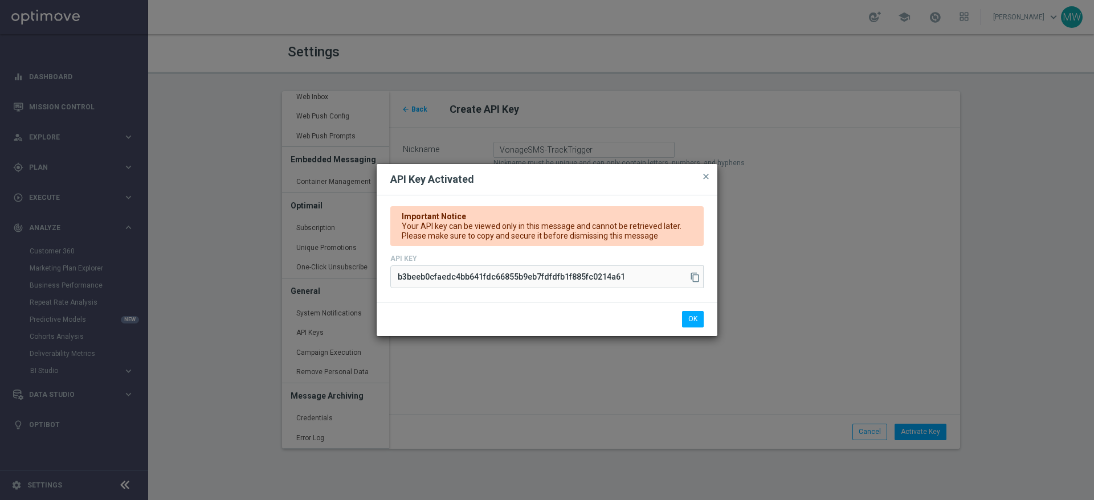
click at [696, 276] on icon "content_copy" at bounding box center [695, 277] width 10 height 10
click at [695, 319] on button "OK" at bounding box center [693, 319] width 22 height 16
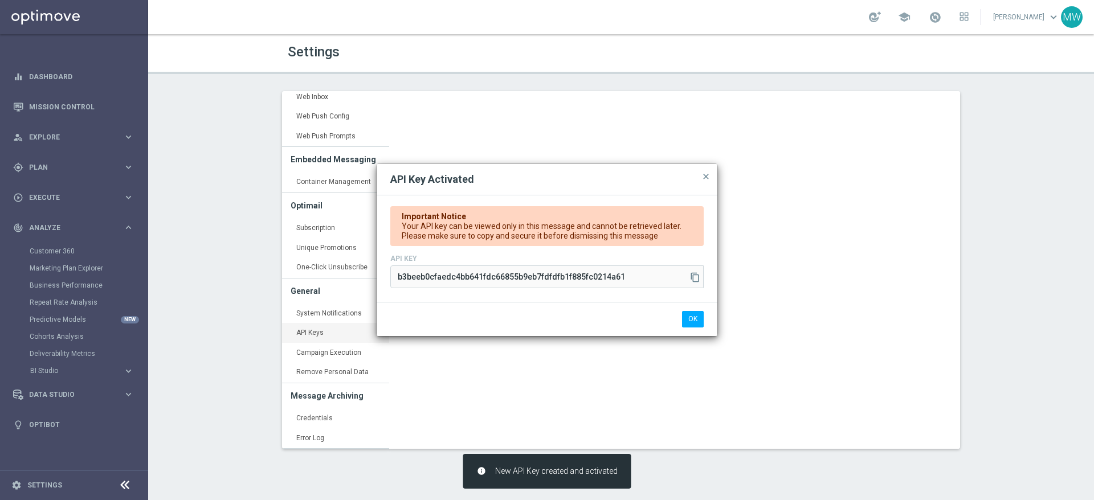
type input "[URL][DOMAIN_NAME]"
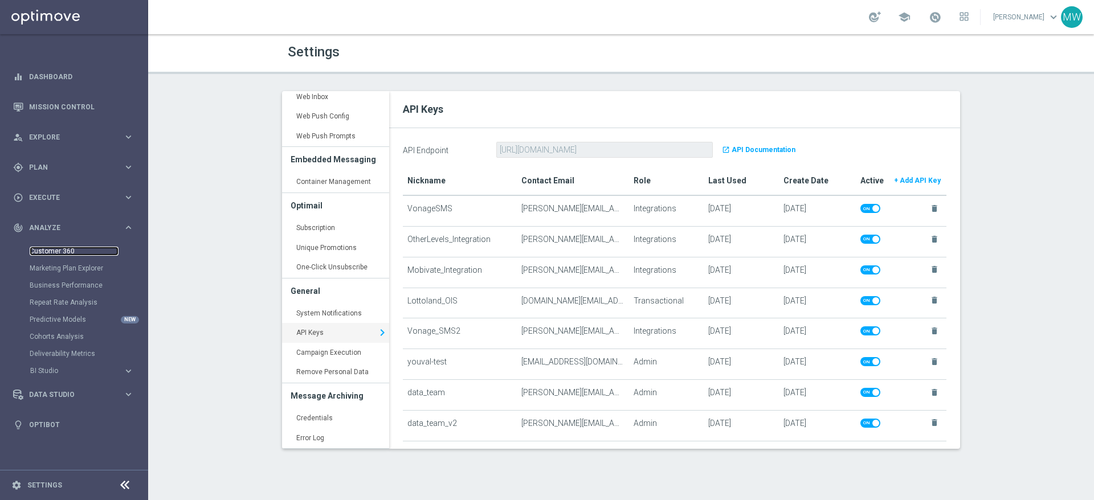
click at [68, 250] on link "Customer 360" at bounding box center [74, 251] width 89 height 9
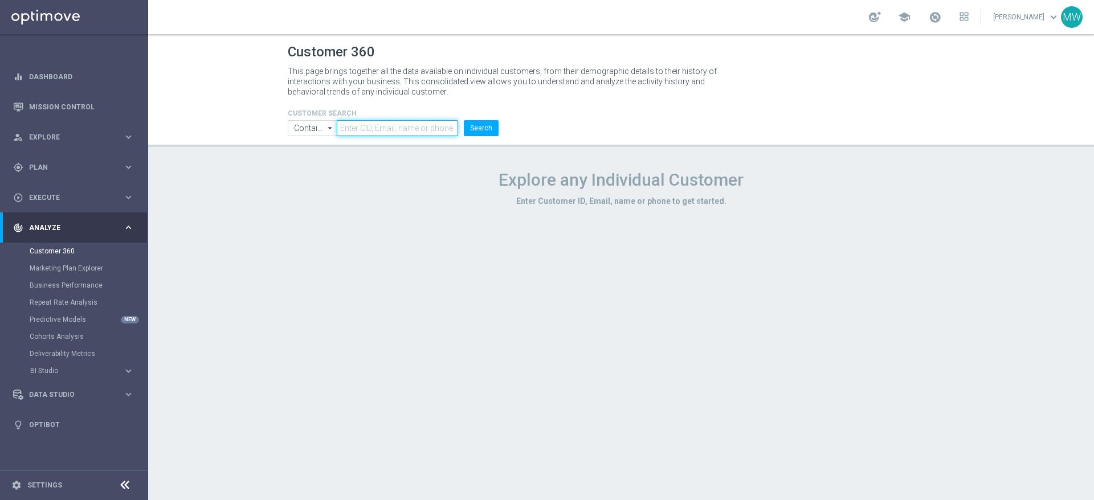
click at [382, 130] on input "text" at bounding box center [397, 128] width 121 height 16
type input "125"
click at [464, 120] on button "Search" at bounding box center [481, 128] width 35 height 16
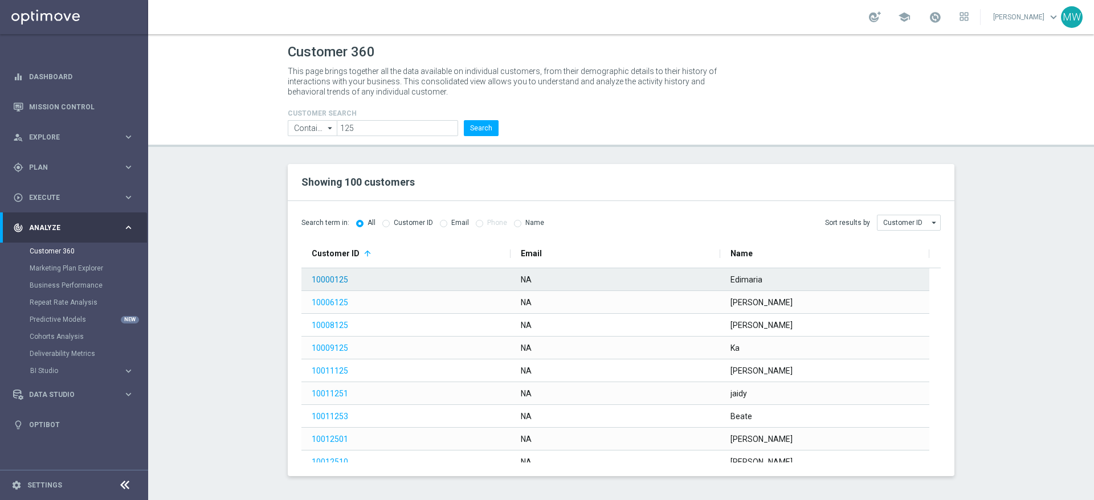
click at [324, 282] on link "10000125" at bounding box center [330, 279] width 36 height 9
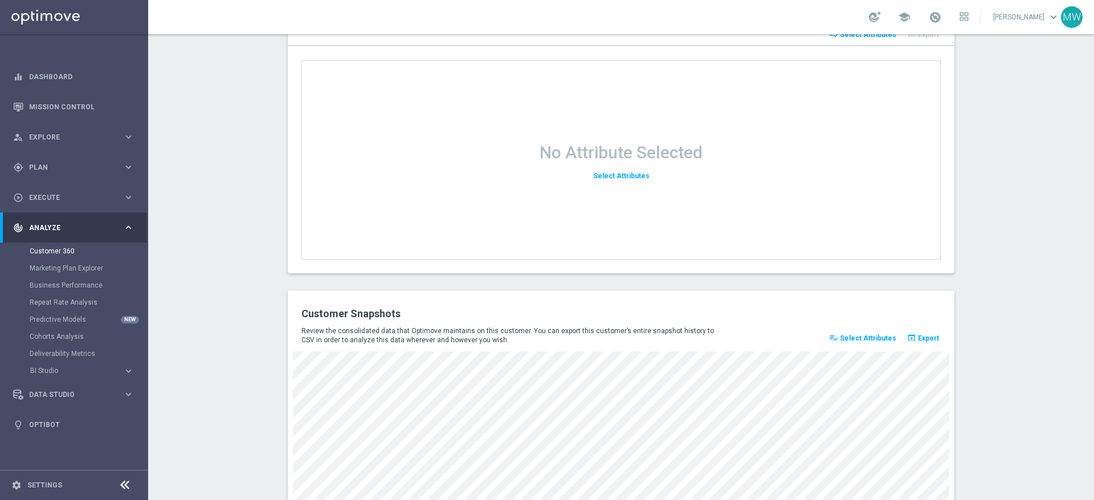
scroll to position [1281, 0]
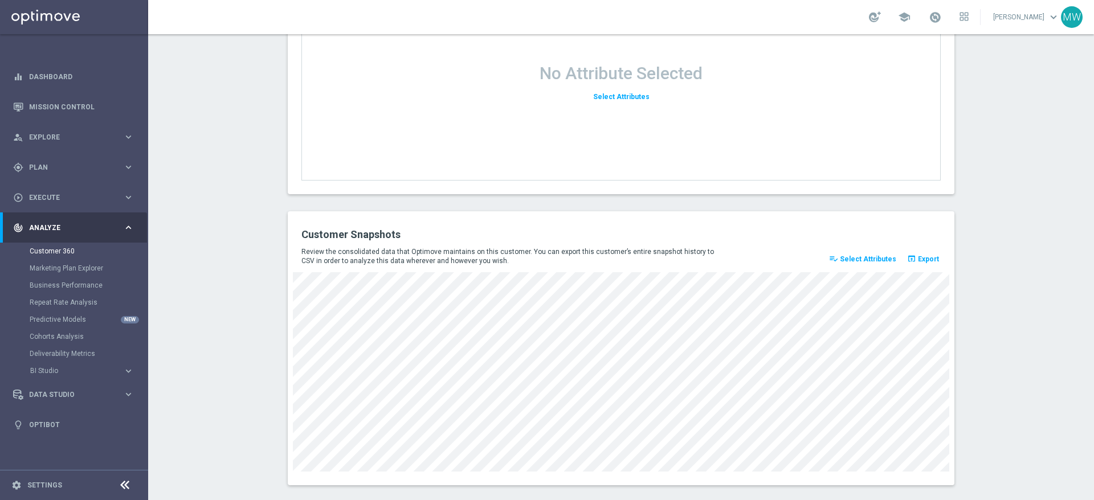
click at [874, 260] on span "Select Attributes" at bounding box center [868, 259] width 56 height 8
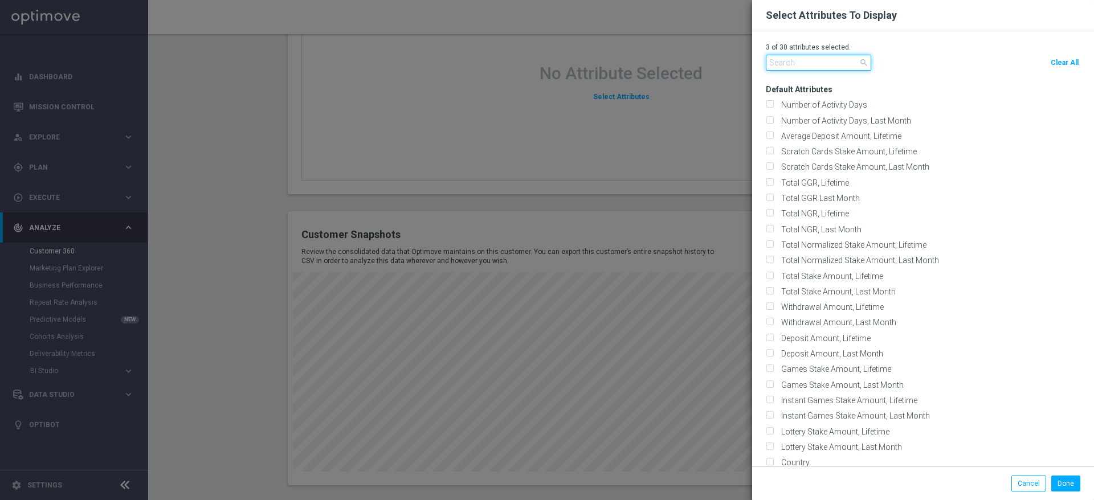
click at [797, 58] on input "text" at bounding box center [818, 63] width 105 height 16
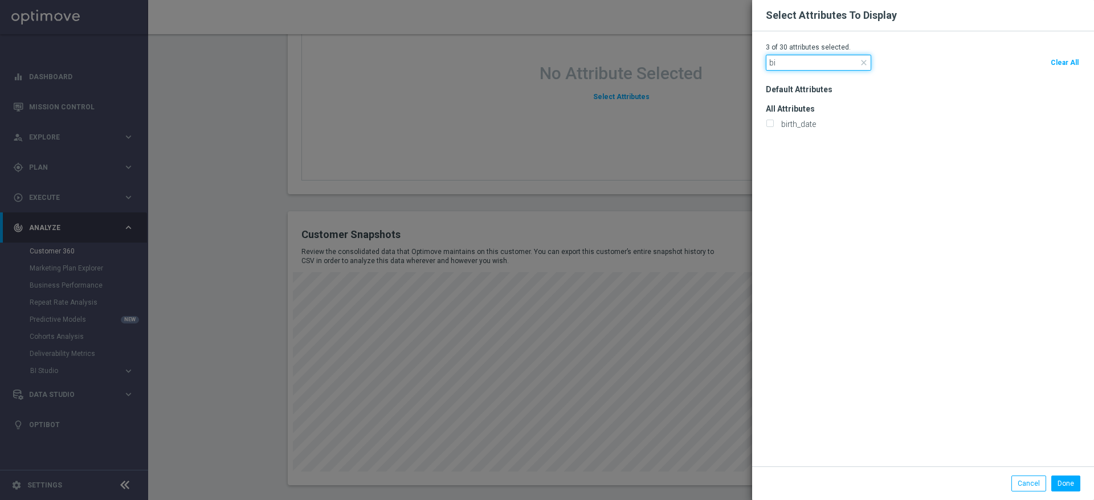
type input "b"
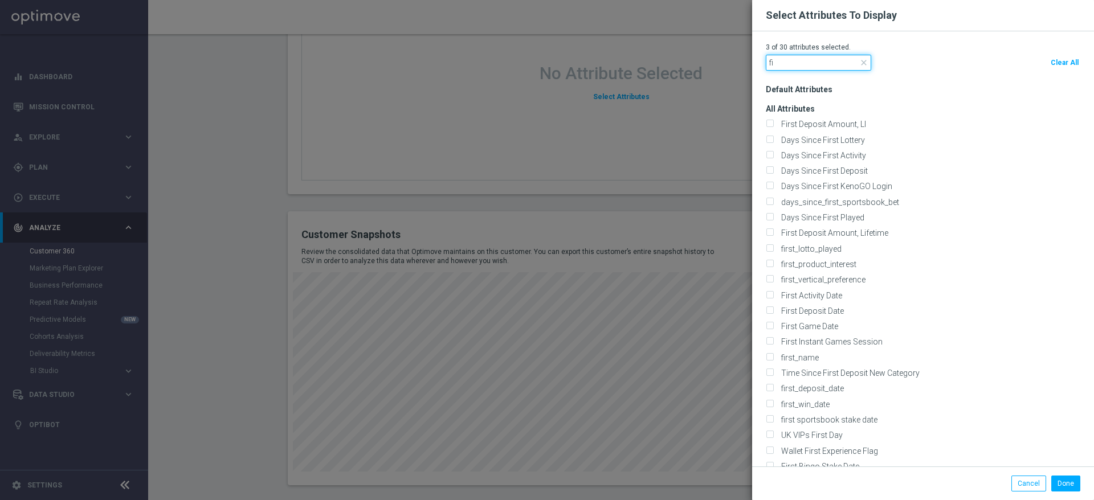
type input "f"
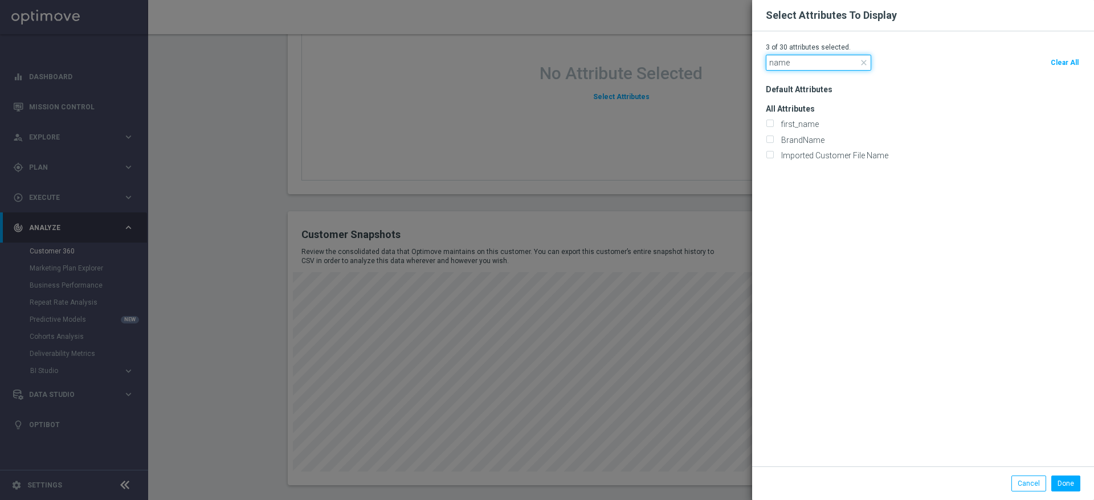
type input "name"
click at [1031, 481] on button "Cancel" at bounding box center [1028, 484] width 35 height 16
